Goal: Information Seeking & Learning: Learn about a topic

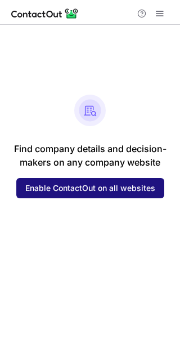
click at [122, 185] on span "Enable ContactOut on all websites" at bounding box center [90, 188] width 130 height 9
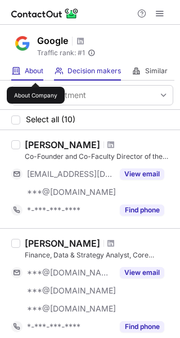
click at [36, 73] on span "About" at bounding box center [34, 71] width 19 height 9
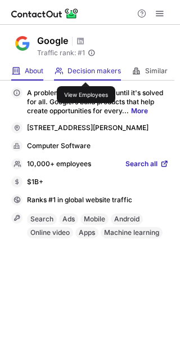
click at [86, 72] on span "Decision makers" at bounding box center [95, 71] width 54 height 9
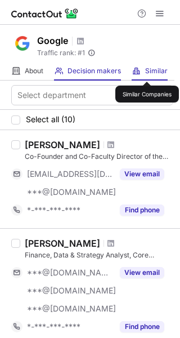
click at [148, 71] on span "Similar" at bounding box center [157, 71] width 23 height 9
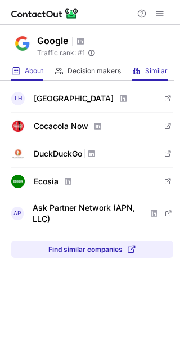
click at [33, 67] on span "About" at bounding box center [34, 71] width 19 height 9
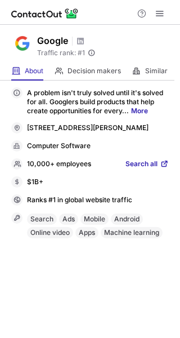
click at [138, 111] on link "More" at bounding box center [139, 111] width 17 height 8
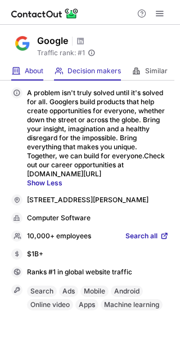
click at [60, 72] on span at bounding box center [58, 71] width 9 height 9
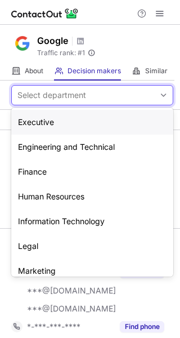
click at [65, 90] on div "Select department" at bounding box center [51, 95] width 69 height 11
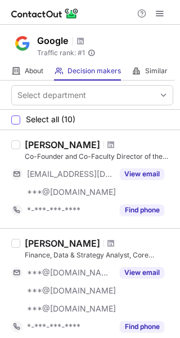
click at [60, 119] on span "Select all (10)" at bounding box center [51, 119] width 50 height 9
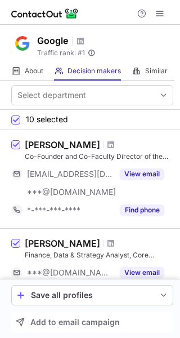
click at [60, 119] on span "10 selected" at bounding box center [47, 119] width 42 height 9
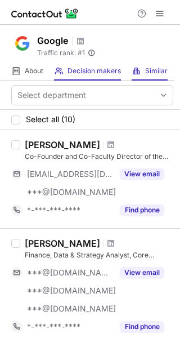
click at [147, 68] on span "Similar" at bounding box center [157, 71] width 23 height 9
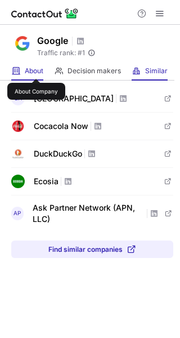
click at [36, 69] on span "About" at bounding box center [34, 71] width 19 height 9
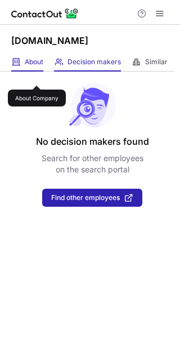
click at [37, 67] on span "About" at bounding box center [34, 62] width 19 height 9
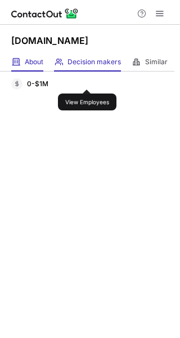
click at [86, 67] on span "Decision makers" at bounding box center [95, 62] width 54 height 9
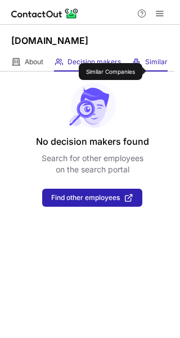
click at [151, 67] on span "Similar" at bounding box center [157, 62] width 23 height 9
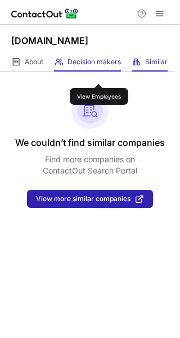
click at [99, 67] on span "Decision makers" at bounding box center [95, 62] width 54 height 9
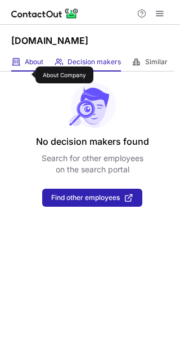
click at [12, 67] on span at bounding box center [15, 62] width 9 height 9
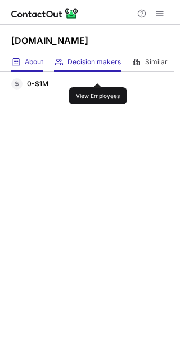
click at [98, 67] on span "Decision makers" at bounding box center [95, 62] width 54 height 9
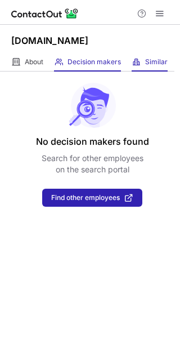
click at [146, 67] on span "Similar" at bounding box center [157, 62] width 23 height 9
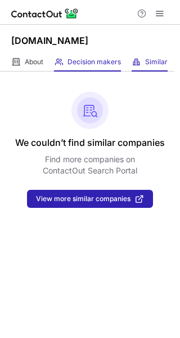
click at [100, 67] on span "Decision makers" at bounding box center [95, 62] width 54 height 9
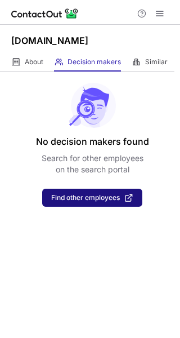
click at [89, 202] on span "Find other employees" at bounding box center [85, 198] width 69 height 8
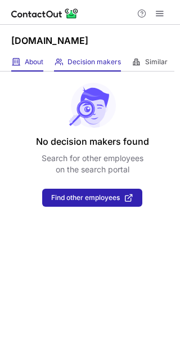
click at [20, 67] on span at bounding box center [15, 62] width 9 height 9
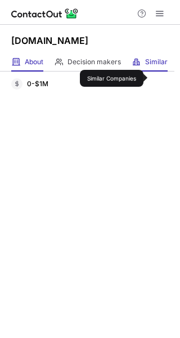
click at [152, 67] on span "Similar" at bounding box center [157, 62] width 23 height 9
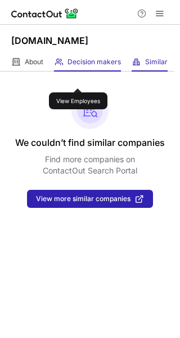
click at [78, 67] on span "Decision makers" at bounding box center [95, 62] width 54 height 9
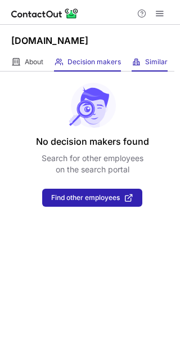
click at [147, 61] on span "Similar" at bounding box center [157, 62] width 23 height 9
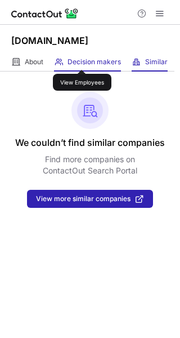
click at [82, 60] on span "Decision makers" at bounding box center [95, 62] width 54 height 9
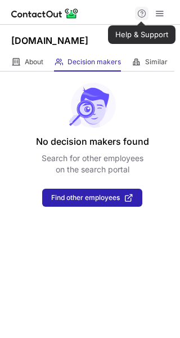
click at [143, 14] on span at bounding box center [142, 13] width 9 height 9
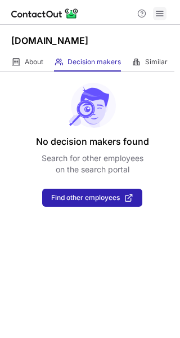
click at [160, 11] on span at bounding box center [160, 13] width 9 height 9
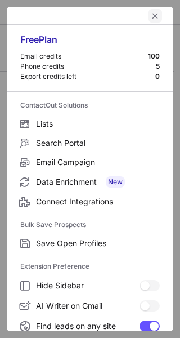
click at [151, 14] on span "left-button" at bounding box center [155, 15] width 9 height 9
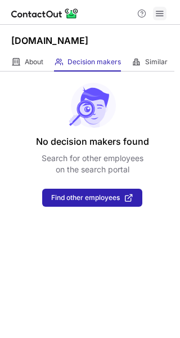
click at [158, 14] on span at bounding box center [160, 13] width 9 height 9
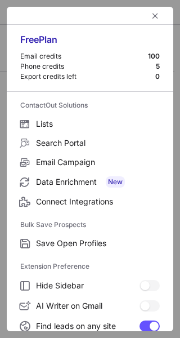
click at [160, 11] on div at bounding box center [90, 16] width 167 height 18
click at [152, 14] on span "left-button" at bounding box center [155, 15] width 9 height 9
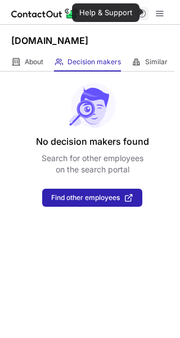
click at [147, 12] on button at bounding box center [142, 14] width 14 height 14
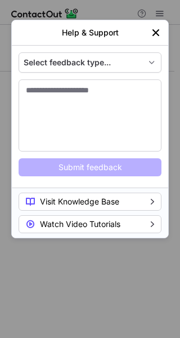
click at [152, 34] on img "left-button" at bounding box center [156, 32] width 11 height 11
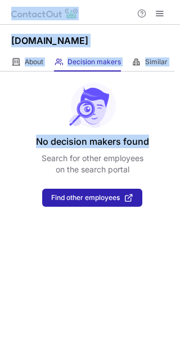
drag, startPoint x: 101, startPoint y: 11, endPoint x: 152, endPoint y: 104, distance: 106.3
click at [152, 104] on div "[DOMAIN_NAME] About About Company Decision makers View Employees Similar Simila…" at bounding box center [90, 169] width 180 height 338
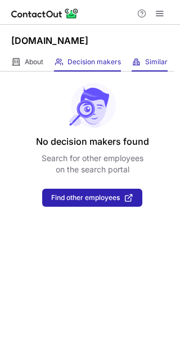
click at [141, 61] on span at bounding box center [136, 62] width 9 height 9
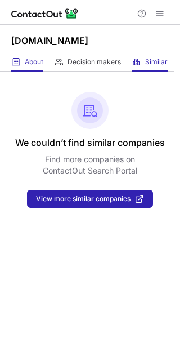
click at [30, 56] on div "About About Company" at bounding box center [27, 62] width 32 height 19
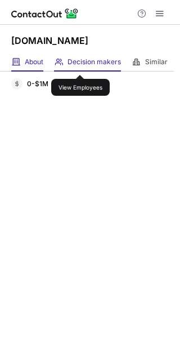
click at [81, 64] on span "Decision makers" at bounding box center [95, 62] width 54 height 9
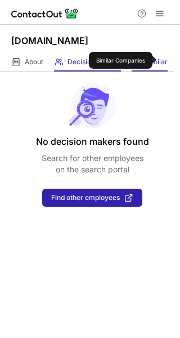
click at [161, 60] on span "Similar" at bounding box center [157, 62] width 23 height 9
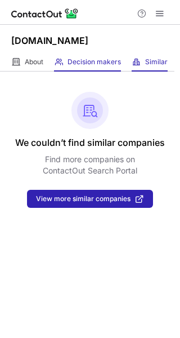
click at [86, 69] on div "Decision makers View Employees" at bounding box center [87, 62] width 67 height 19
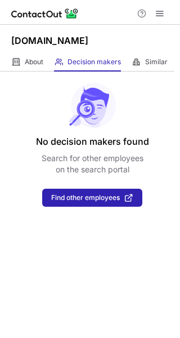
click at [102, 115] on img at bounding box center [92, 105] width 49 height 45
